Goal: Information Seeking & Learning: Find specific fact

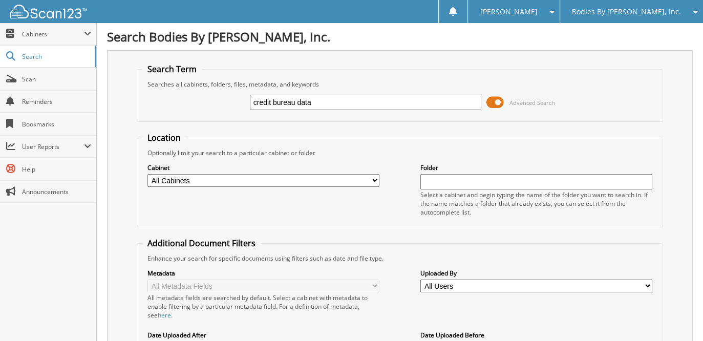
type input "credit bureau data"
click at [502, 101] on span at bounding box center [495, 102] width 17 height 15
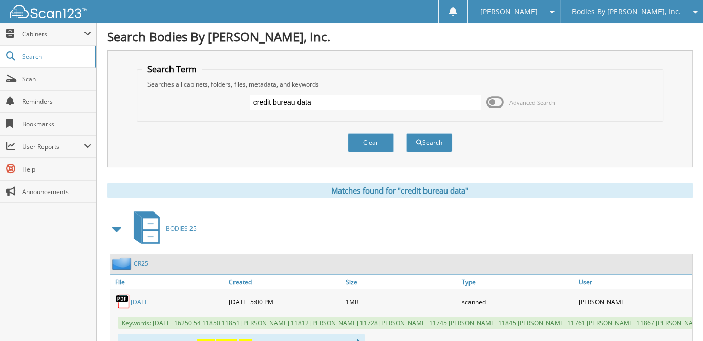
click at [112, 230] on span at bounding box center [117, 229] width 14 height 18
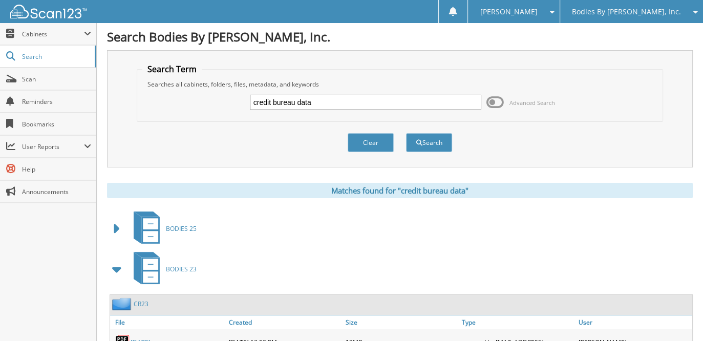
click at [111, 262] on span at bounding box center [117, 269] width 14 height 18
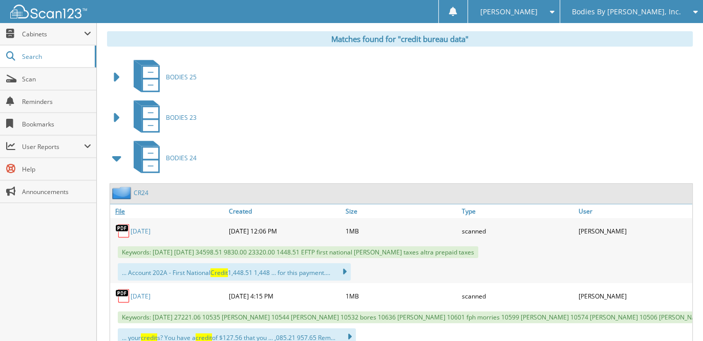
scroll to position [154, 0]
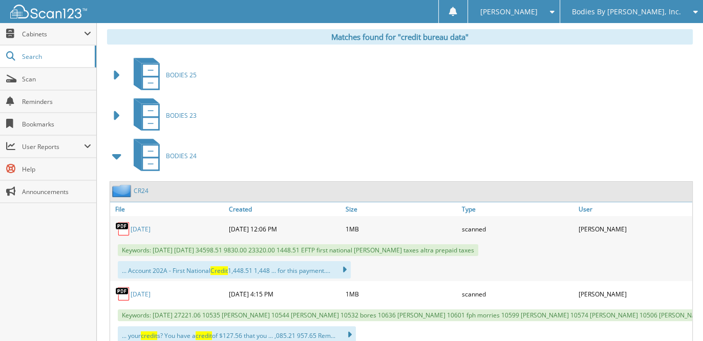
click at [118, 154] on span at bounding box center [117, 156] width 14 height 18
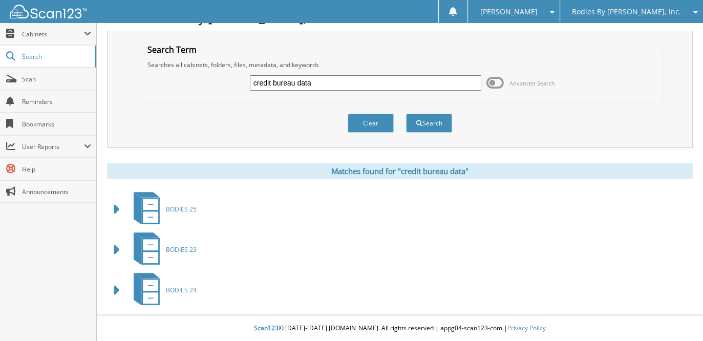
scroll to position [16, 0]
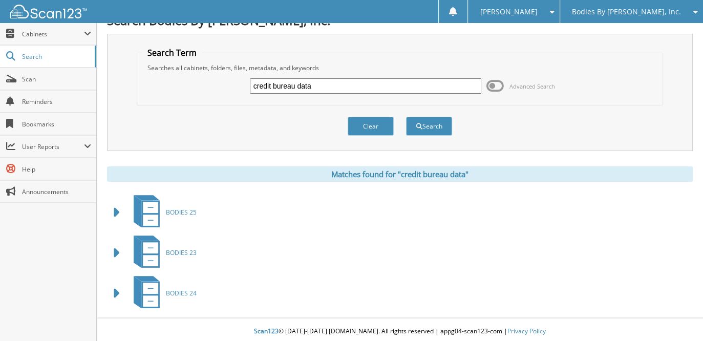
click at [632, 11] on span "Bodies By [PERSON_NAME], Inc." at bounding box center [626, 12] width 109 height 6
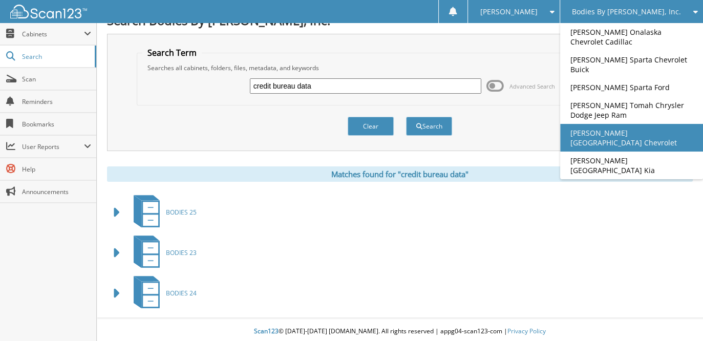
click at [634, 134] on link "[PERSON_NAME] [GEOGRAPHIC_DATA] Chevrolet" at bounding box center [631, 138] width 143 height 28
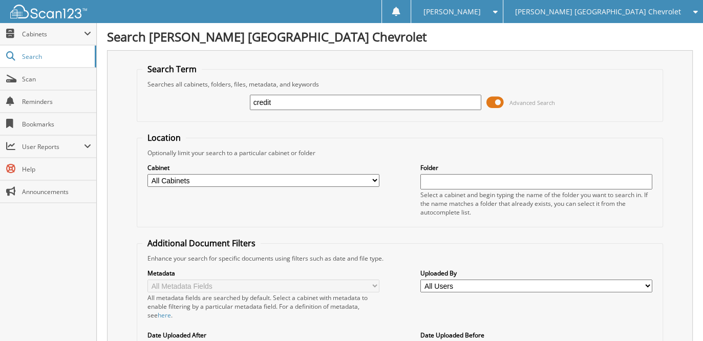
type input "credit bureau data"
click at [491, 99] on span at bounding box center [495, 102] width 17 height 15
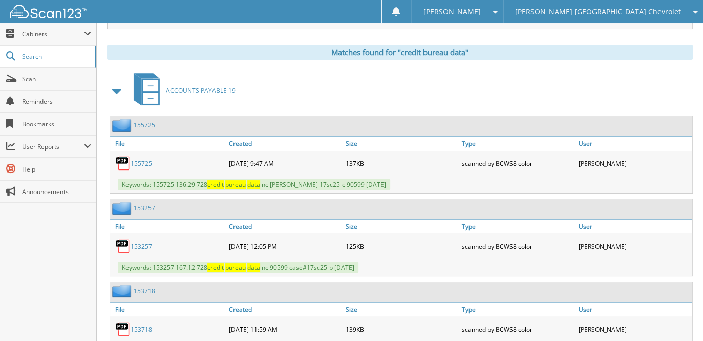
scroll to position [154, 0]
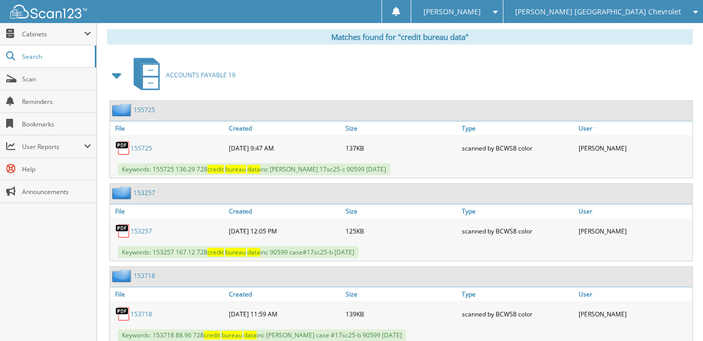
click at [114, 72] on span at bounding box center [117, 75] width 14 height 18
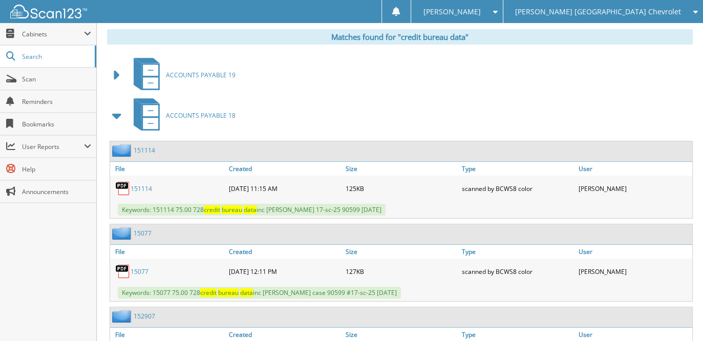
click at [114, 110] on span at bounding box center [117, 116] width 14 height 18
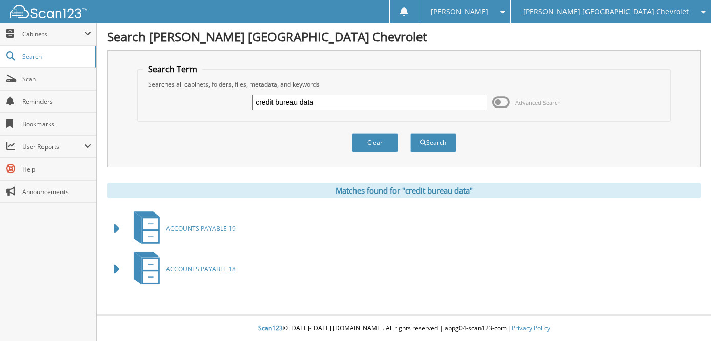
click at [116, 226] on span at bounding box center [117, 229] width 14 height 18
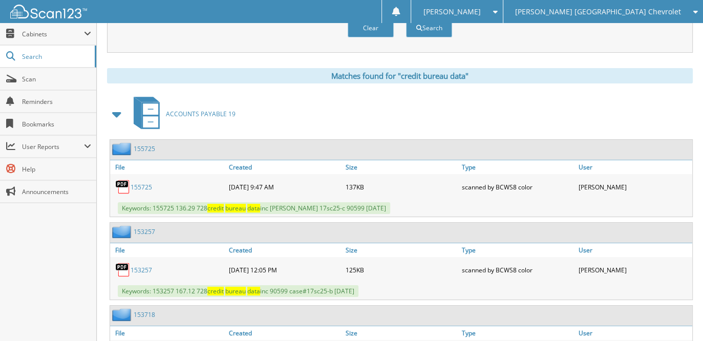
scroll to position [154, 0]
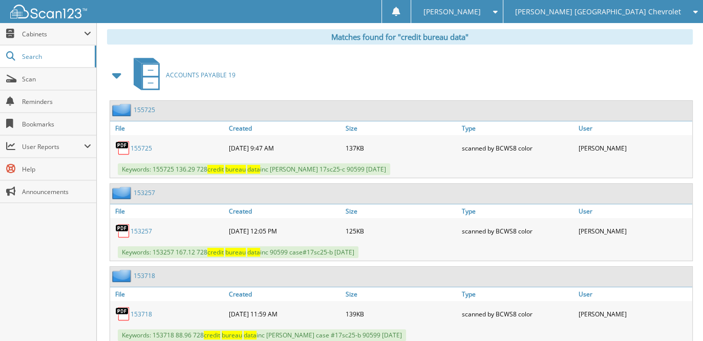
click at [146, 145] on link "155725" at bounding box center [142, 148] width 22 height 9
click at [145, 227] on link "153257" at bounding box center [142, 231] width 22 height 9
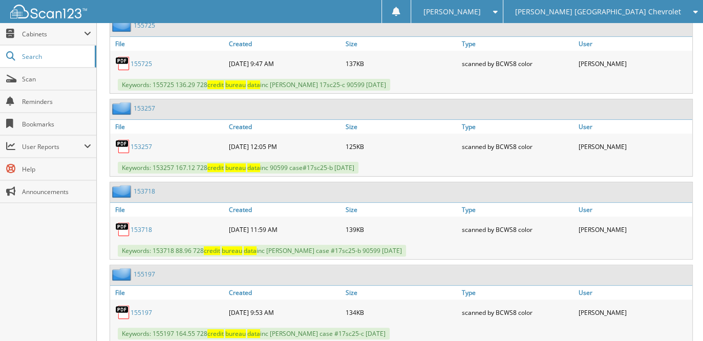
scroll to position [256, 0]
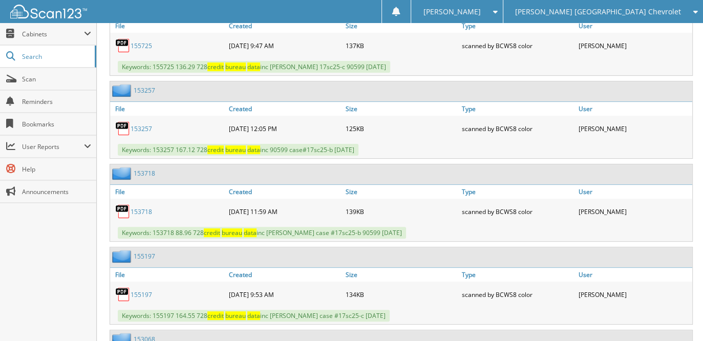
click at [140, 207] on link "153718" at bounding box center [142, 211] width 22 height 9
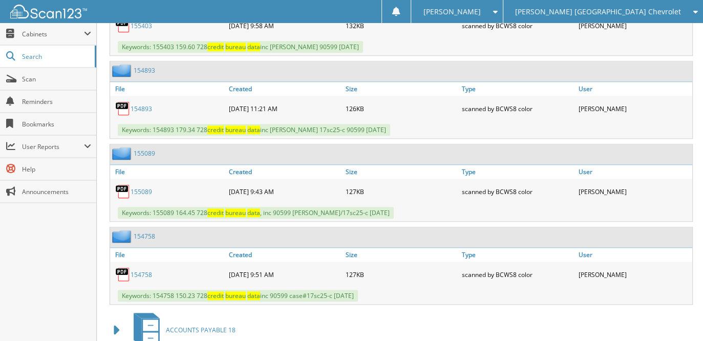
scroll to position [957, 0]
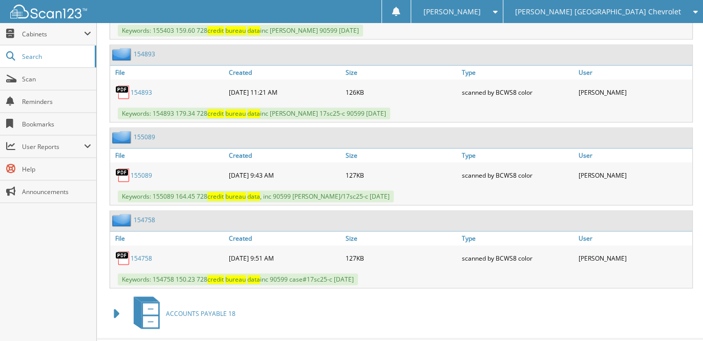
click at [144, 254] on link "154758" at bounding box center [142, 258] width 22 height 9
click at [117, 305] on span at bounding box center [117, 314] width 14 height 18
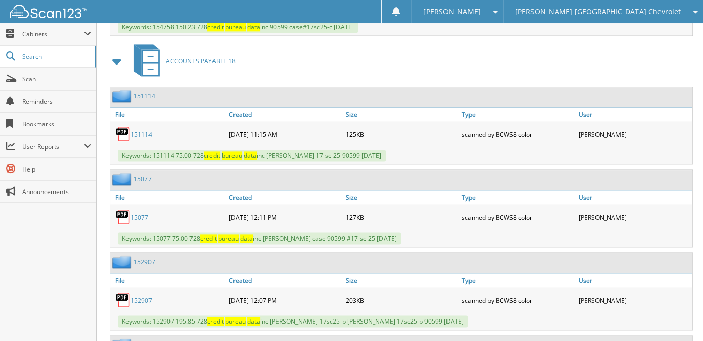
scroll to position [1213, 0]
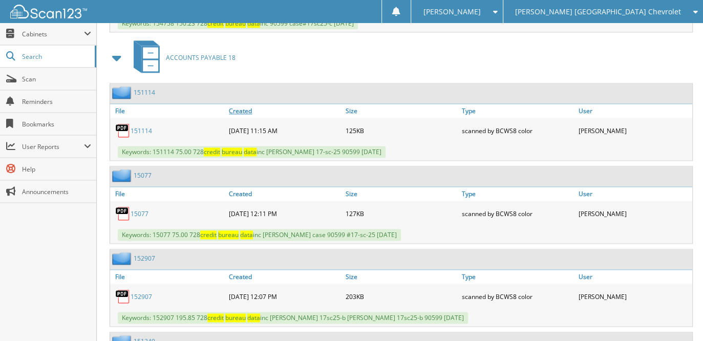
click at [243, 104] on link "Created" at bounding box center [284, 111] width 116 height 14
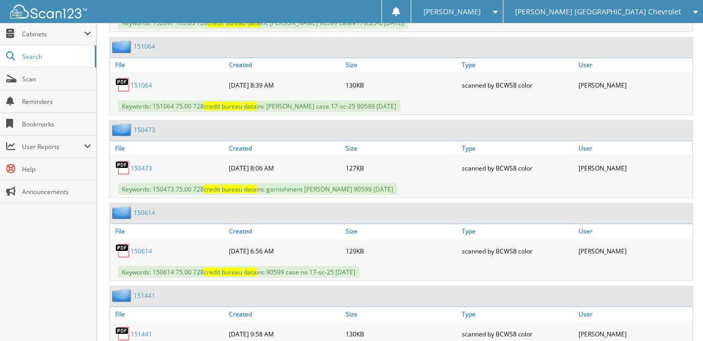
scroll to position [1688, 0]
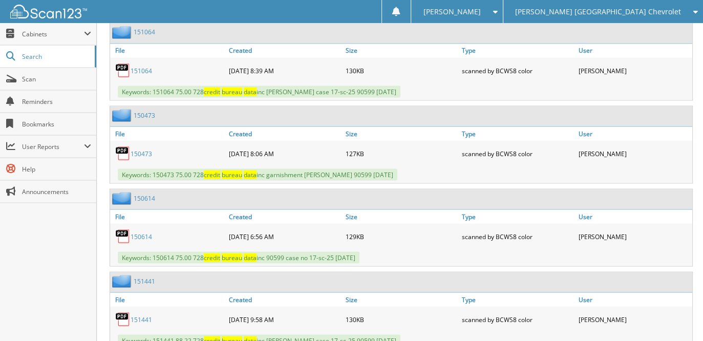
click at [142, 149] on link "150473" at bounding box center [142, 153] width 22 height 9
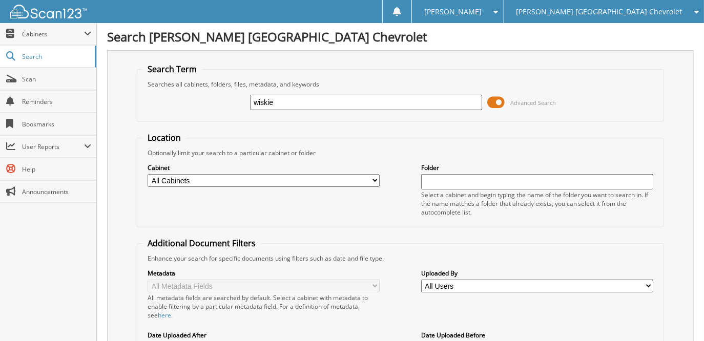
type input "wiskie"
click at [225, 183] on select "All Cabinets ACCOUNTS PAYABLE 13 ACCOUNTS PAYABLE 18 ACCOUNTS PAYABLE 19 ACCOUN…" at bounding box center [264, 180] width 232 height 13
select select "29937"
click at [148, 174] on select "All Cabinets ACCOUNTS PAYABLE 13 ACCOUNTS PAYABLE 18 ACCOUNTS PAYABLE 19 ACCOUN…" at bounding box center [264, 180] width 232 height 13
click at [384, 130] on form "Search Term Searches all cabinets, folders, files, metadata, and keywords wiski…" at bounding box center [400, 256] width 527 height 384
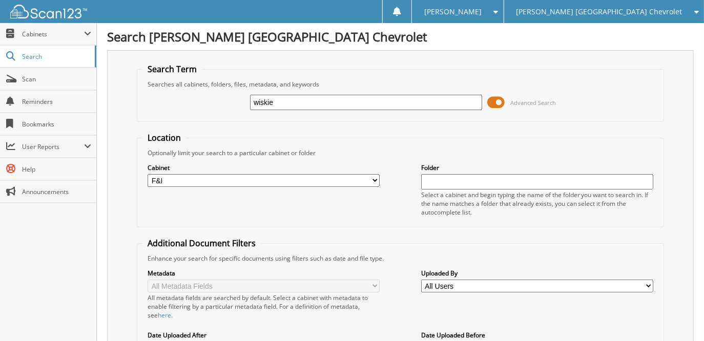
scroll to position [131, 0]
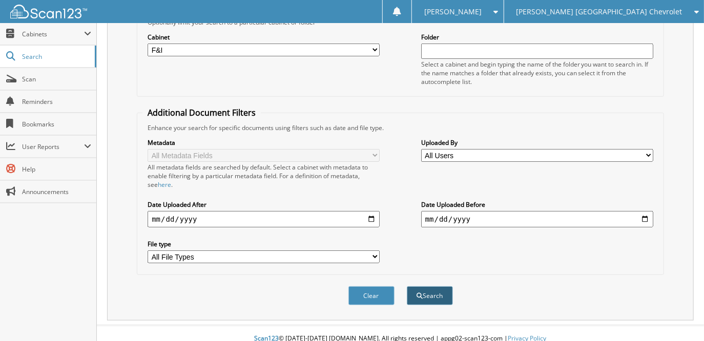
click at [433, 287] on button "Search" at bounding box center [430, 295] width 46 height 19
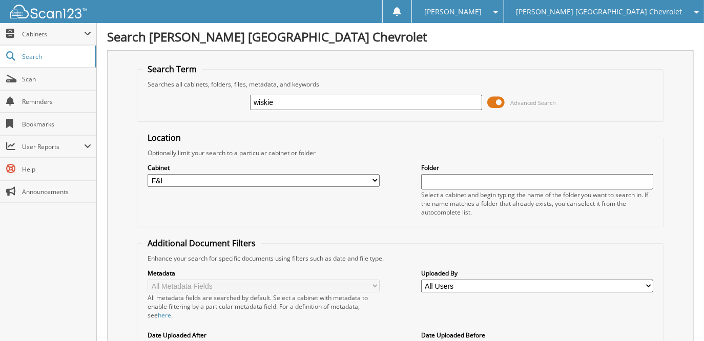
click at [495, 102] on span at bounding box center [495, 102] width 17 height 15
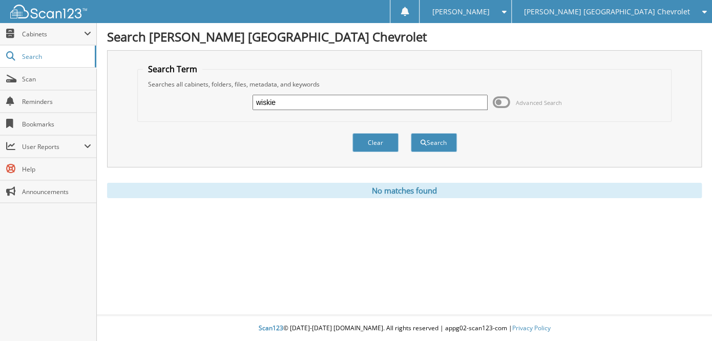
drag, startPoint x: 284, startPoint y: 99, endPoint x: 188, endPoint y: 94, distance: 97.0
click at [188, 94] on div "wiskie Advanced Search" at bounding box center [404, 103] width 523 height 28
type input "wisk"
click at [451, 146] on button "Search" at bounding box center [434, 142] width 46 height 19
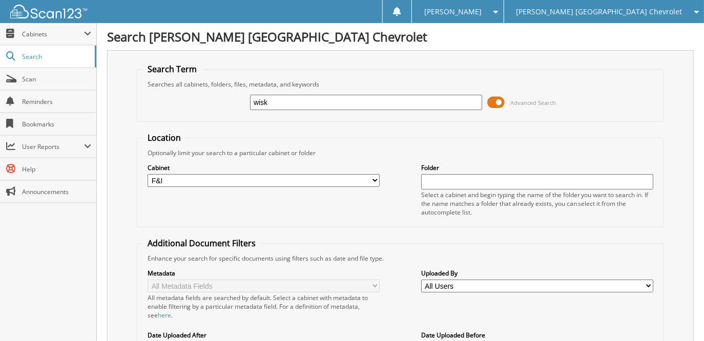
click at [373, 177] on select "All Cabinets ACCOUNTS PAYABLE 13 ACCOUNTS PAYABLE 18 ACCOUNTS PAYABLE 19 ACCOUN…" at bounding box center [264, 180] width 232 height 13
select select
click at [148, 174] on select "All Cabinets ACCOUNTS PAYABLE 13 ACCOUNTS PAYABLE 18 ACCOUNTS PAYABLE 19 ACCOUN…" at bounding box center [264, 180] width 232 height 13
drag, startPoint x: 358, startPoint y: 146, endPoint x: 383, endPoint y: 189, distance: 49.8
click at [359, 146] on fieldset "Location Optionally limit your search to a particular cabinet or folder Cabinet…" at bounding box center [400, 179] width 527 height 95
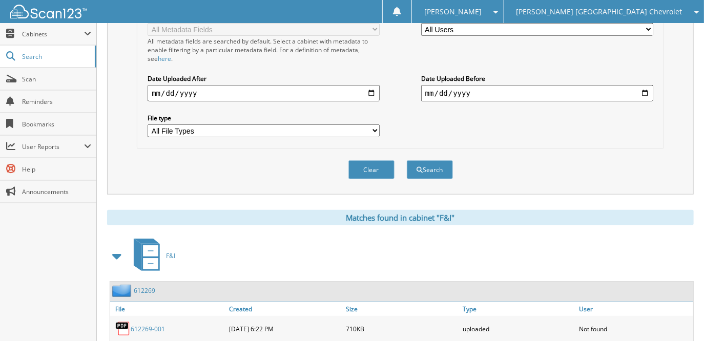
scroll to position [307, 0]
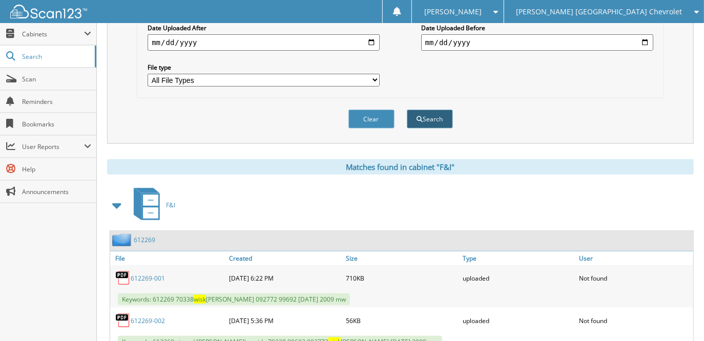
click at [439, 112] on button "Search" at bounding box center [430, 119] width 46 height 19
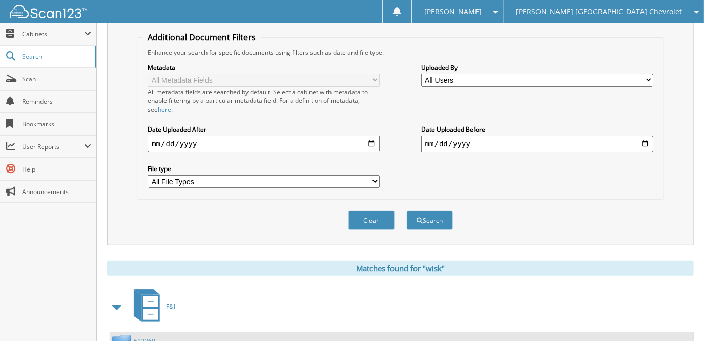
scroll to position [205, 0]
